Goal: Task Accomplishment & Management: Use online tool/utility

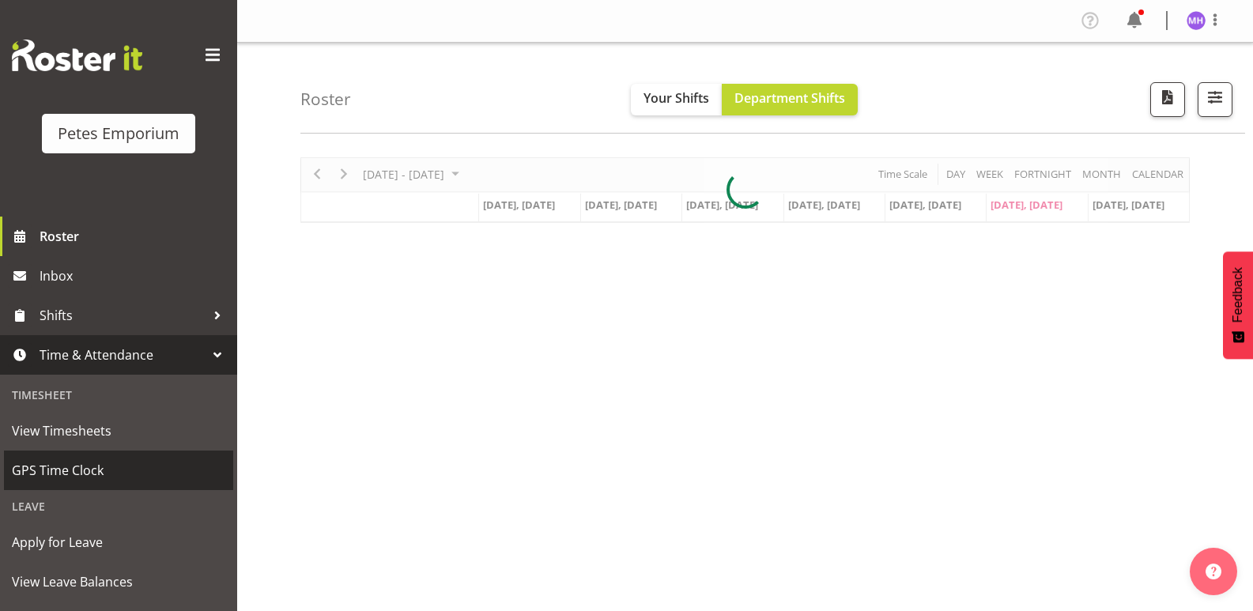
drag, startPoint x: 0, startPoint y: 0, endPoint x: 97, endPoint y: 463, distance: 472.8
click at [97, 463] on span "GPS Time Clock" at bounding box center [119, 471] width 214 height 24
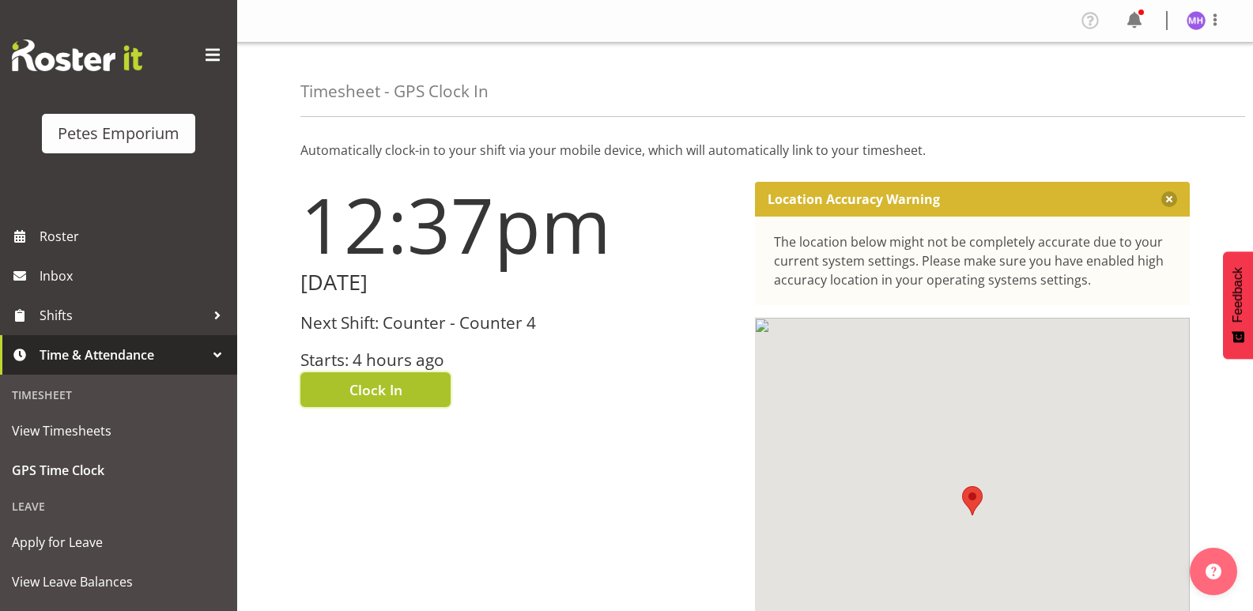
click at [411, 389] on button "Clock In" at bounding box center [376, 389] width 150 height 35
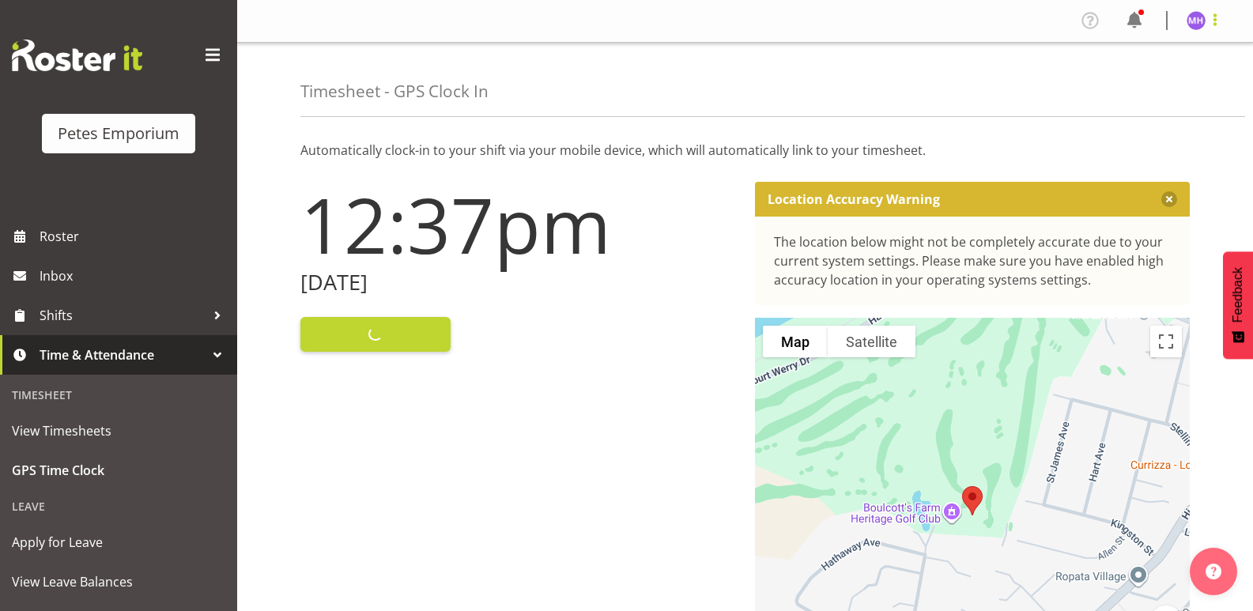
click at [1213, 26] on span at bounding box center [1215, 19] width 19 height 19
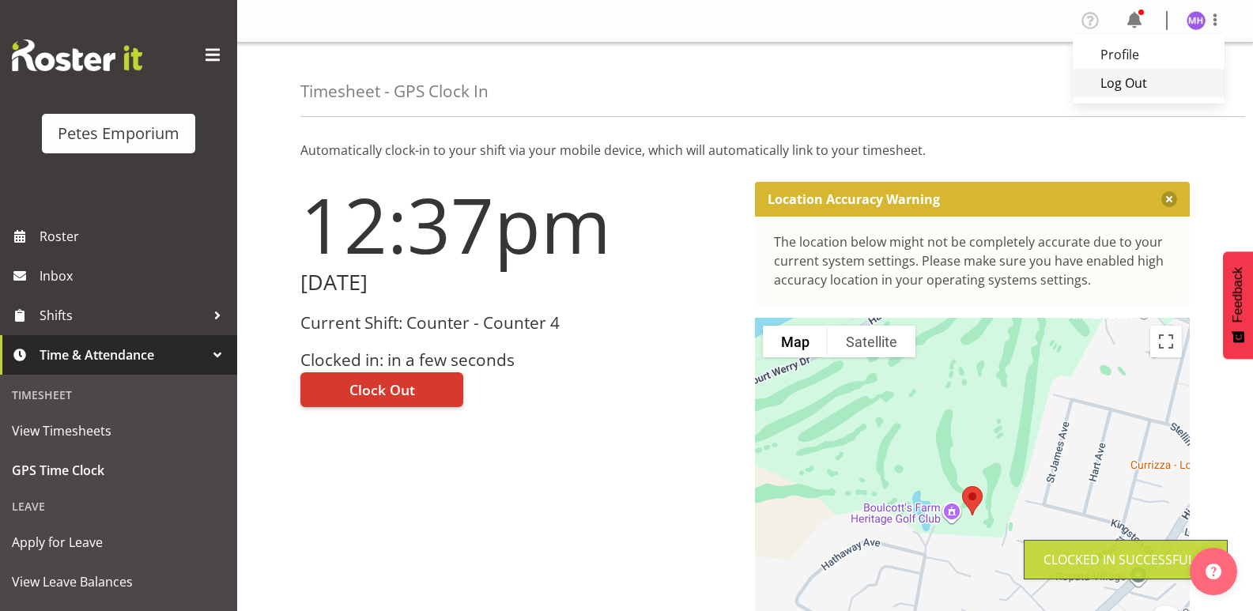
click at [1134, 89] on link "Log Out" at bounding box center [1149, 83] width 152 height 28
